Goal: Check status: Check status

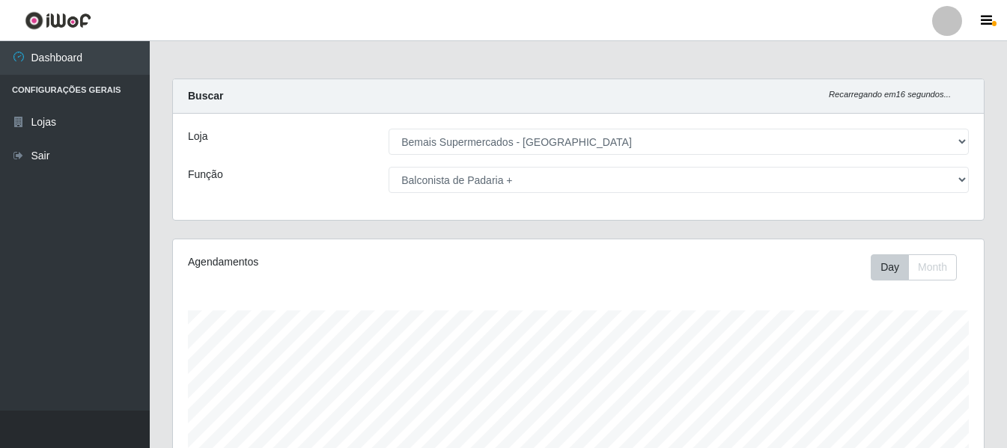
select select "249"
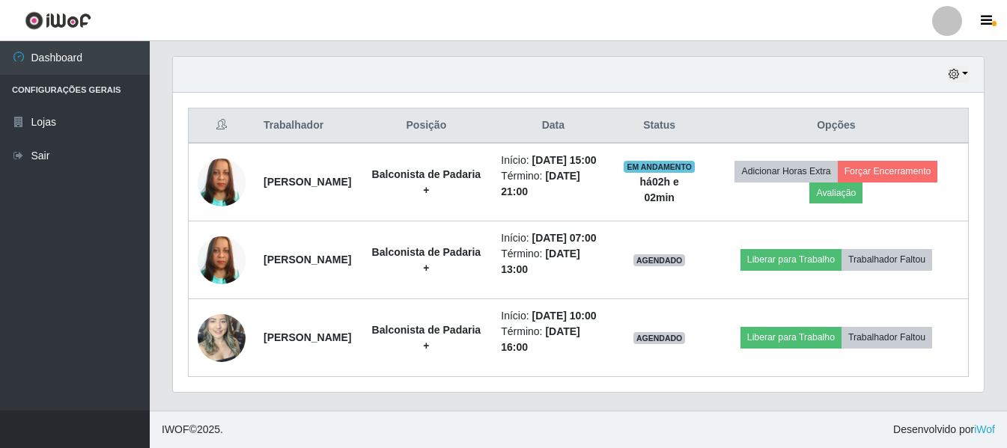
scroll to position [311, 811]
drag, startPoint x: 120, startPoint y: 297, endPoint x: 121, endPoint y: 267, distance: 30.7
click at [120, 296] on ul "Dashboard Configurações Gerais Lojas Sair" at bounding box center [75, 226] width 150 height 370
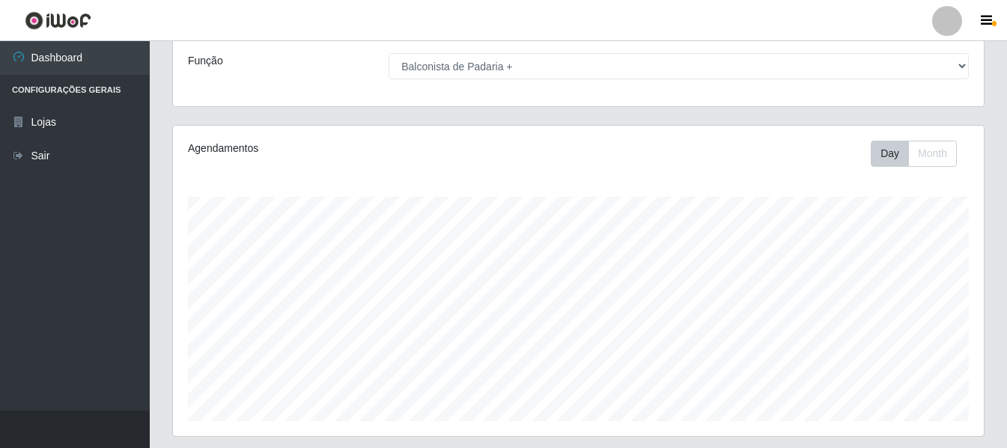
scroll to position [0, 0]
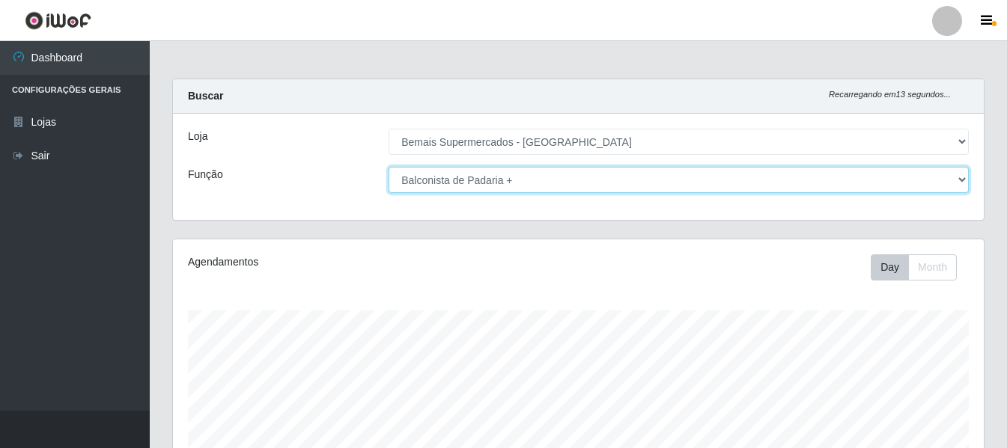
click at [624, 186] on select "[Selecione...] ASG ASG + ASG ++ Auxiliar de Depósito Auxiliar de Depósito + Aux…" at bounding box center [679, 180] width 580 height 26
select select "72"
click at [389, 167] on select "[Selecione...] ASG ASG + ASG ++ Auxiliar de Depósito Auxiliar de Depósito + Aux…" at bounding box center [679, 180] width 580 height 26
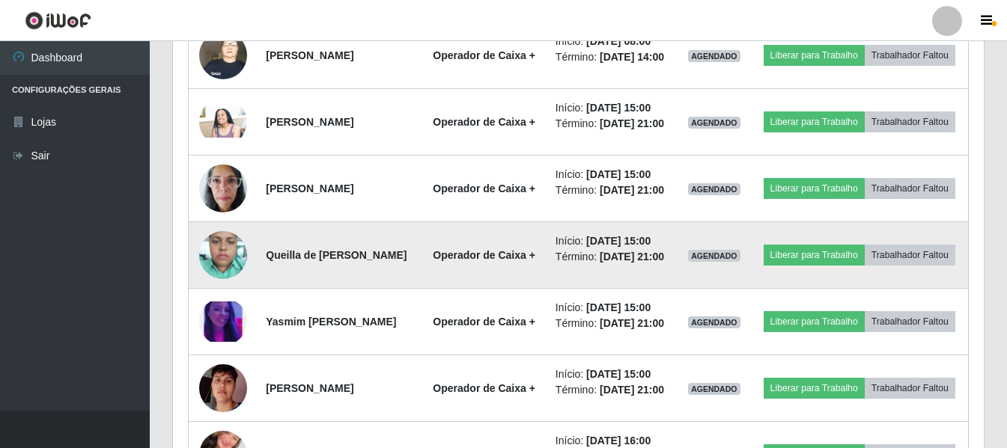
scroll to position [909, 0]
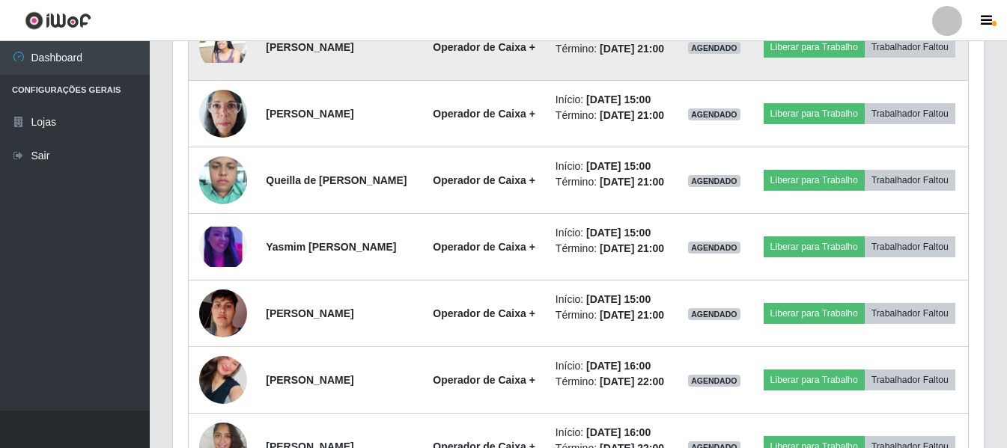
click at [591, 57] on li "Término: [DATE] 21:00" at bounding box center [611, 49] width 113 height 16
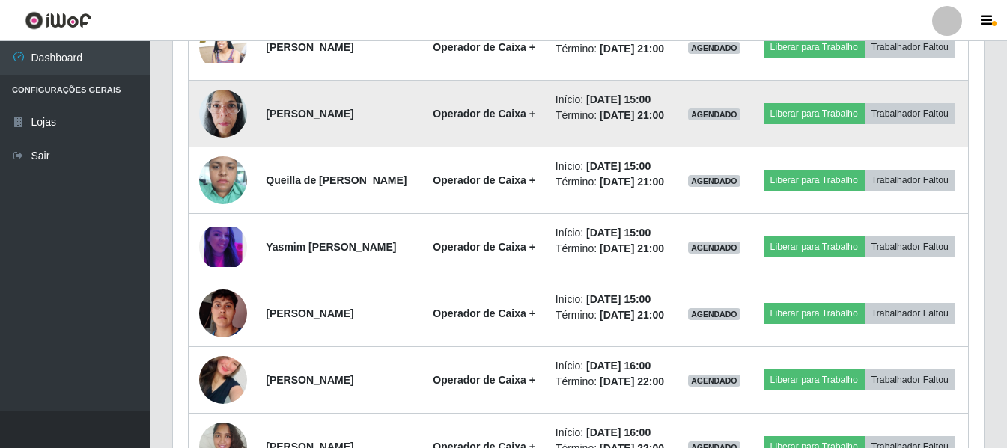
click at [539, 147] on td "Operador de Caixa +" at bounding box center [483, 114] width 124 height 67
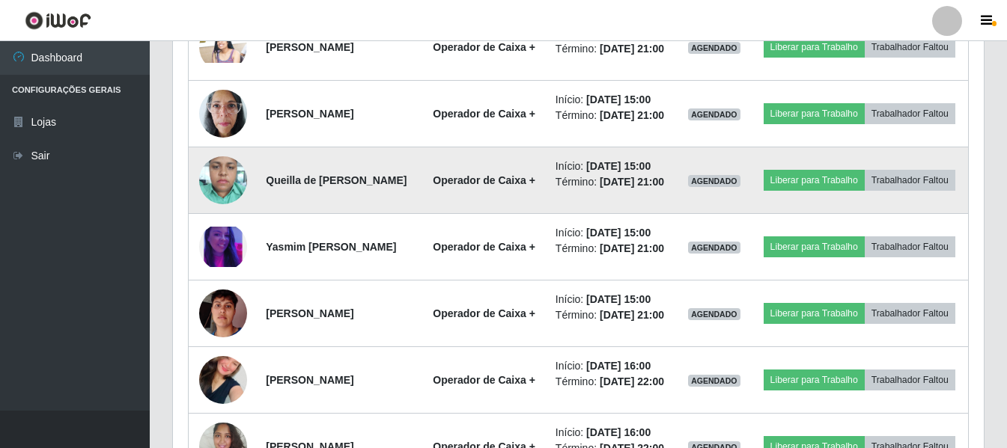
click at [546, 214] on td "Operador de Caixa +" at bounding box center [483, 180] width 124 height 67
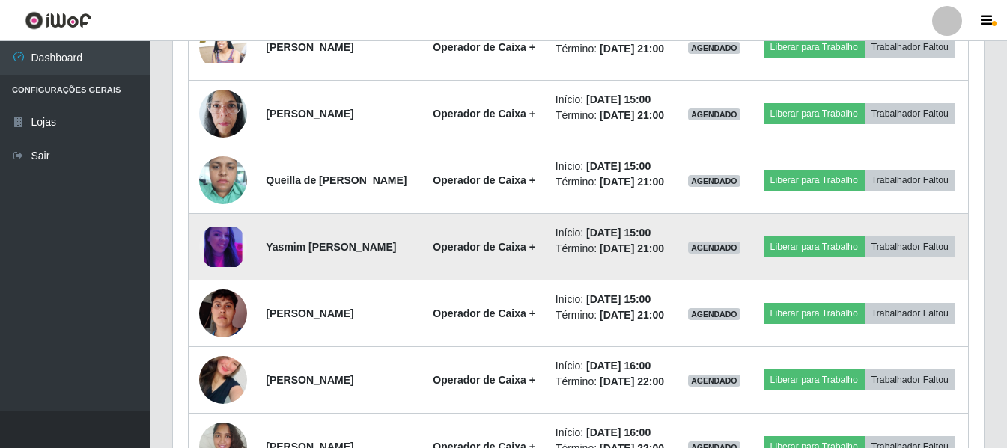
click at [584, 241] on li "Início: [DATE] 15:00" at bounding box center [611, 233] width 113 height 16
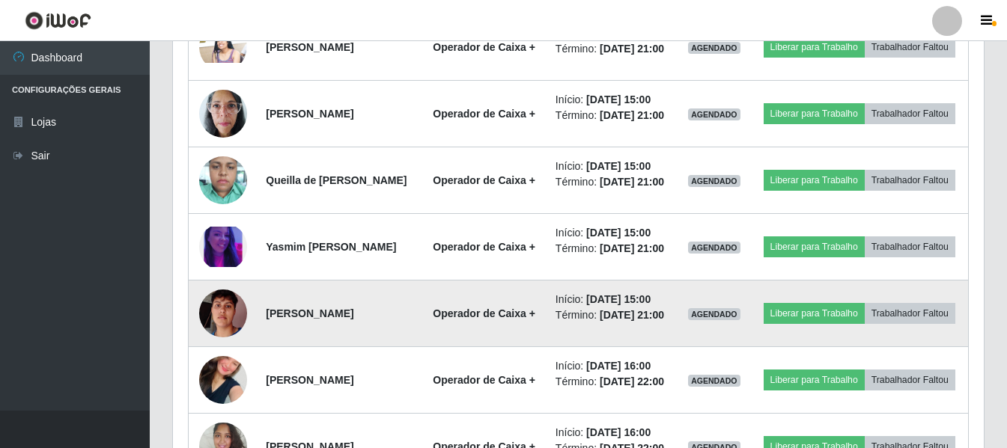
click at [608, 347] on td "Início: [DATE] 15:00 Término: [DATE] 21:00" at bounding box center [611, 314] width 131 height 67
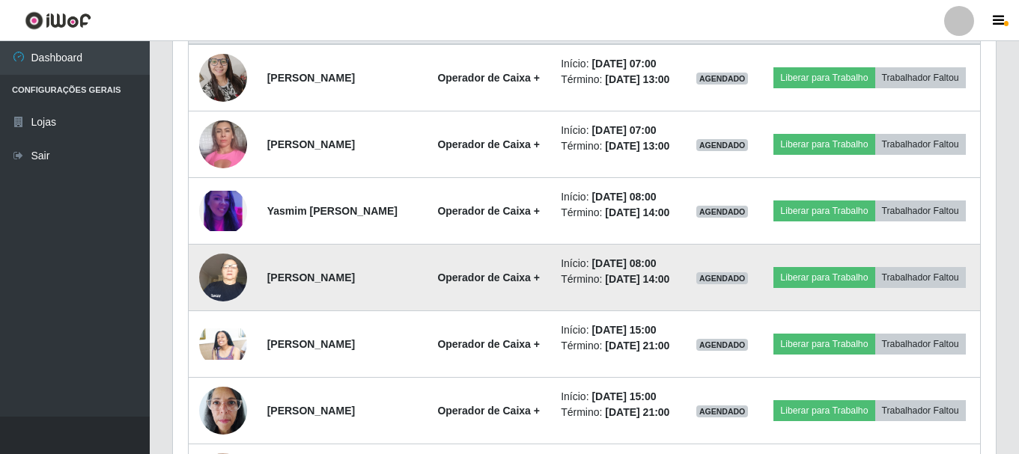
scroll to position [686, 0]
